Goal: Find contact information: Find contact information

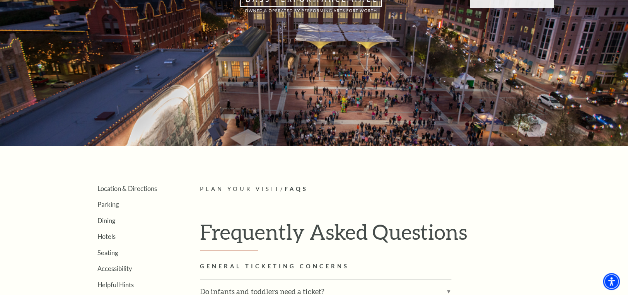
scroll to position [150, 0]
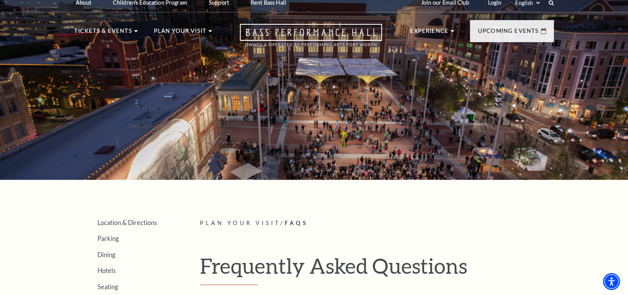
scroll to position [2, 0]
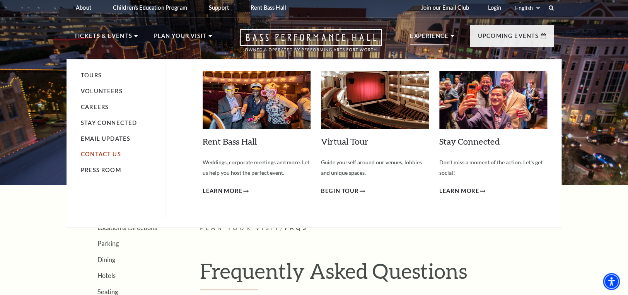
click at [101, 153] on link "Contact Us" at bounding box center [101, 154] width 40 height 7
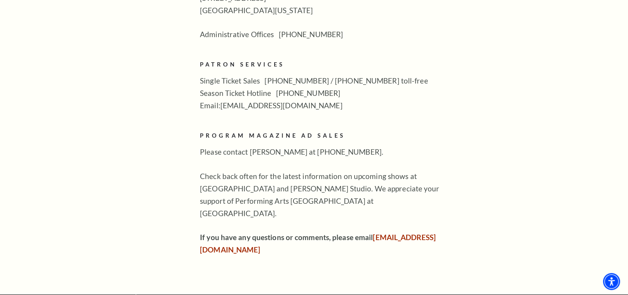
scroll to position [460, 0]
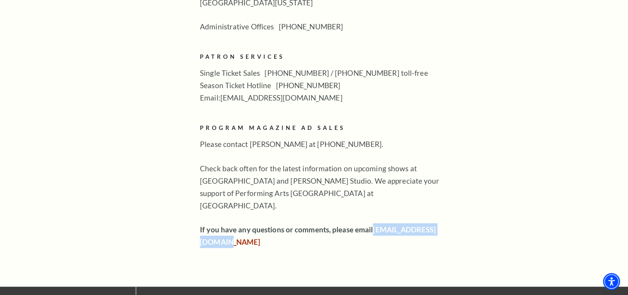
drag, startPoint x: 284, startPoint y: 217, endPoint x: 199, endPoint y: 213, distance: 85.1
click at [199, 213] on div "Tours Volunteers Careers Stay Connected Email Updates Contact Us Press Room Exp…" at bounding box center [313, 6] width 479 height 483
copy link "[EMAIL_ADDRESS][DOMAIN_NAME]"
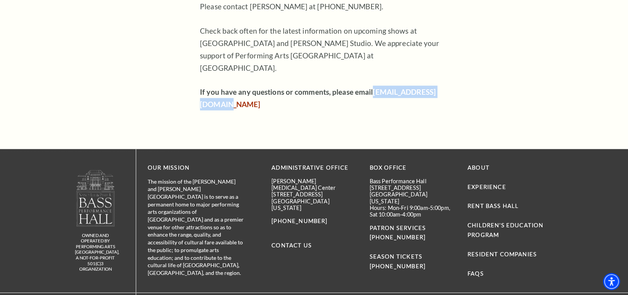
scroll to position [608, 0]
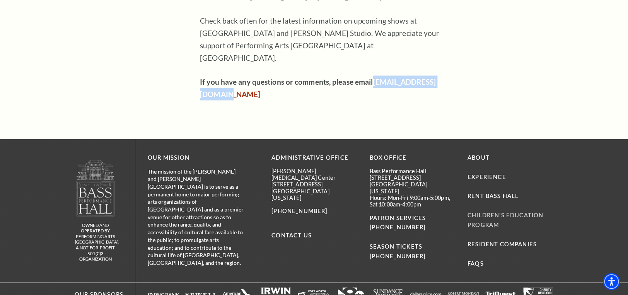
click at [491, 211] on link "Children's Education Program" at bounding box center [505, 219] width 76 height 16
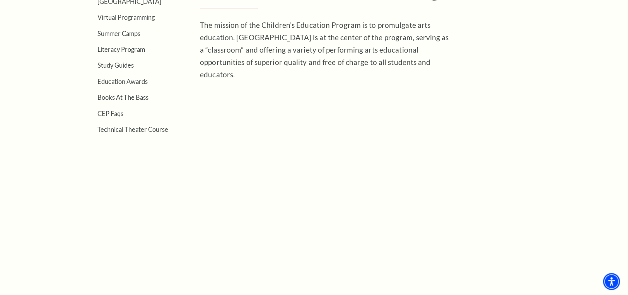
scroll to position [208, 0]
